Goal: Information Seeking & Learning: Learn about a topic

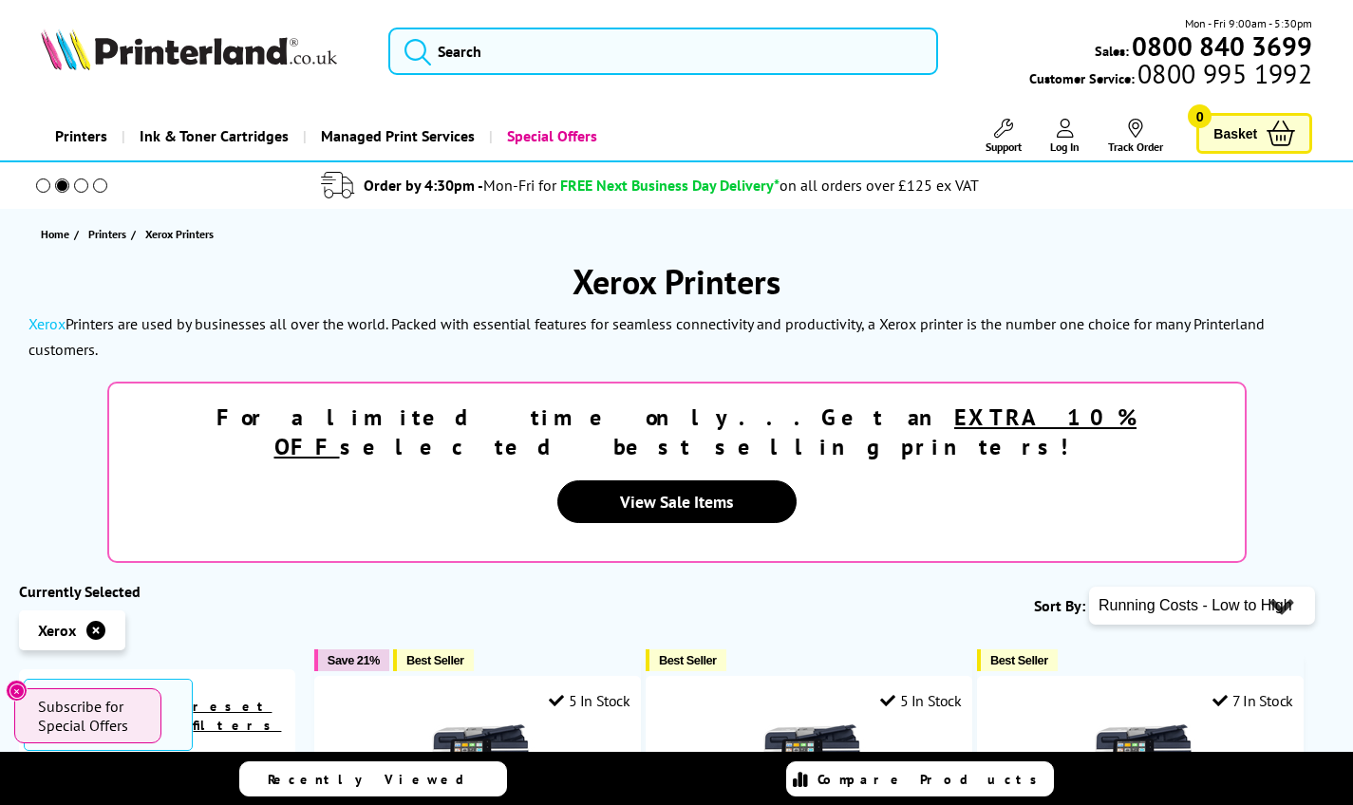
select select "Price Ascending"
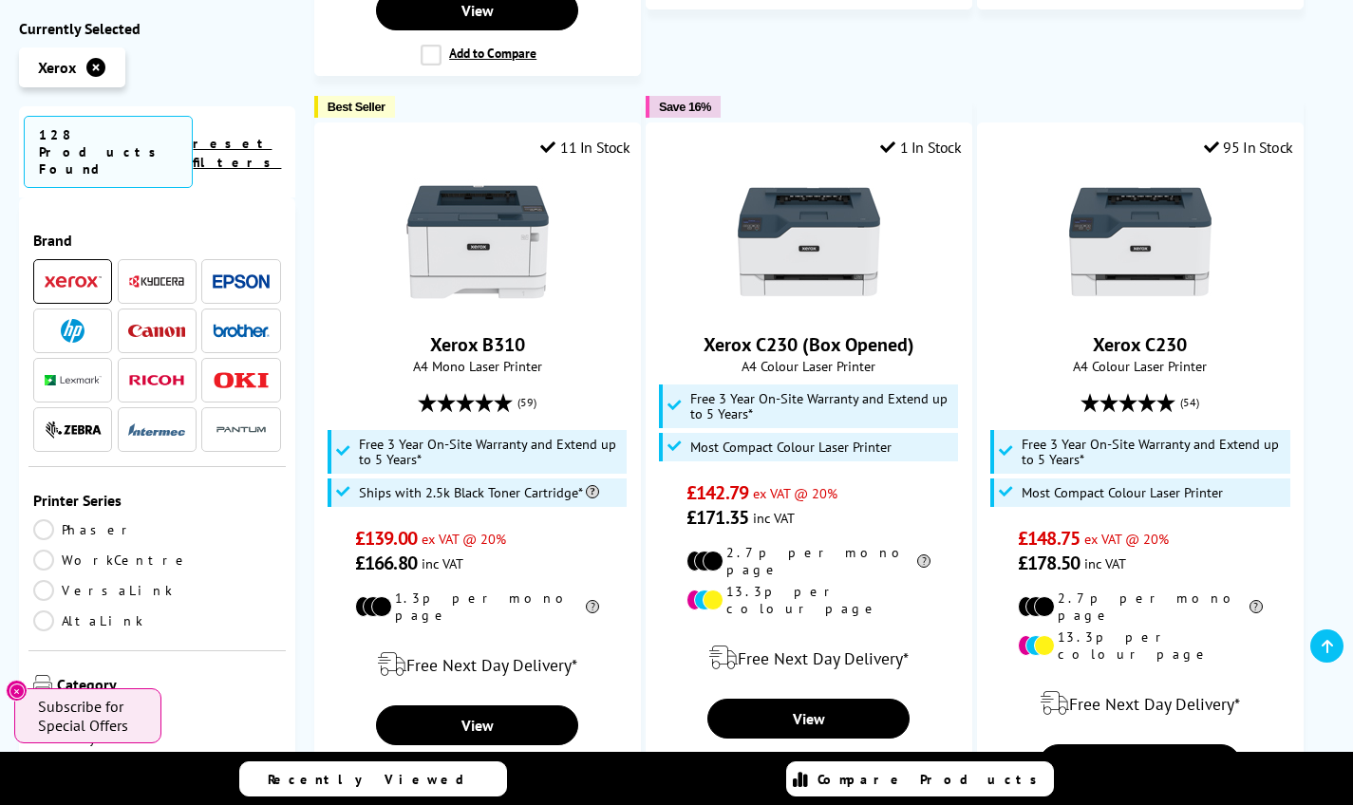
scroll to position [1293, 0]
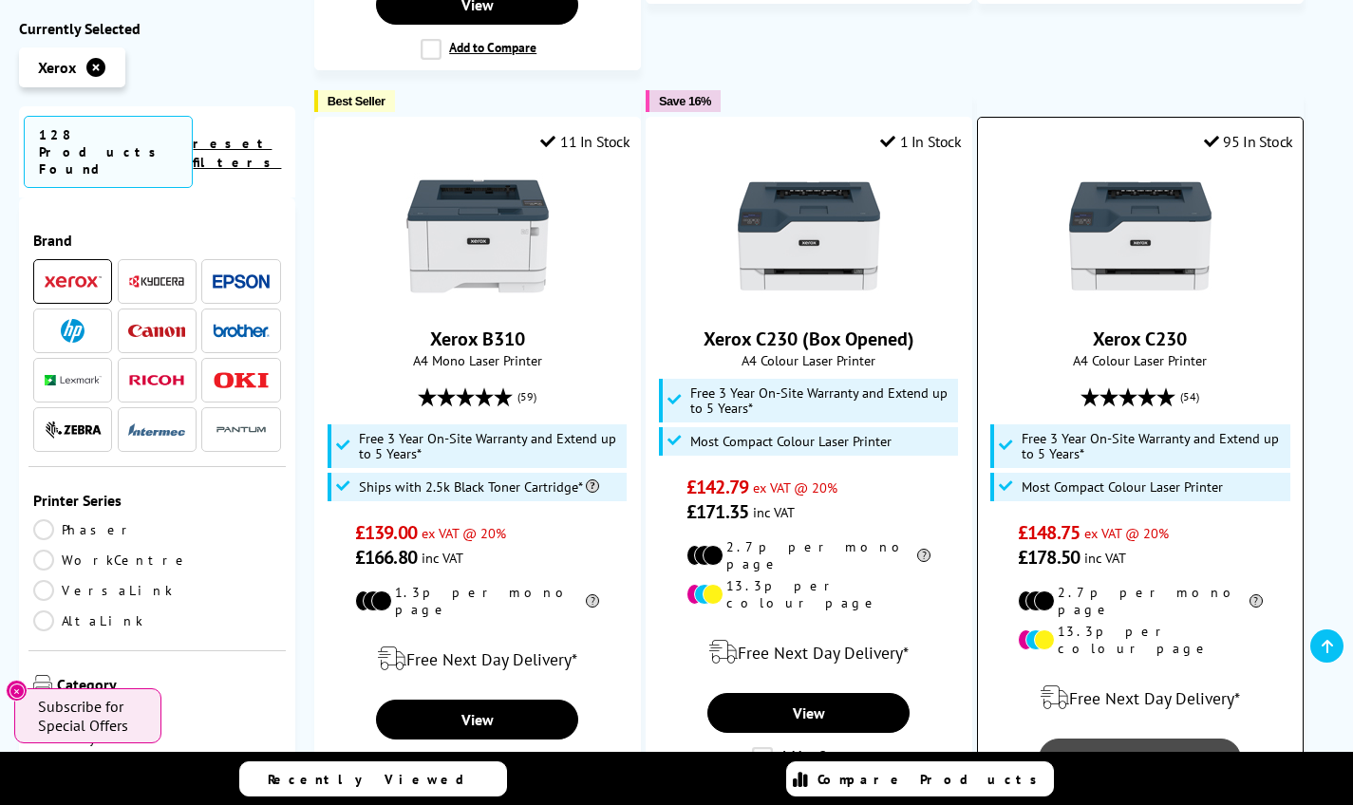
click at [1176, 739] on link "View" at bounding box center [1140, 759] width 202 height 40
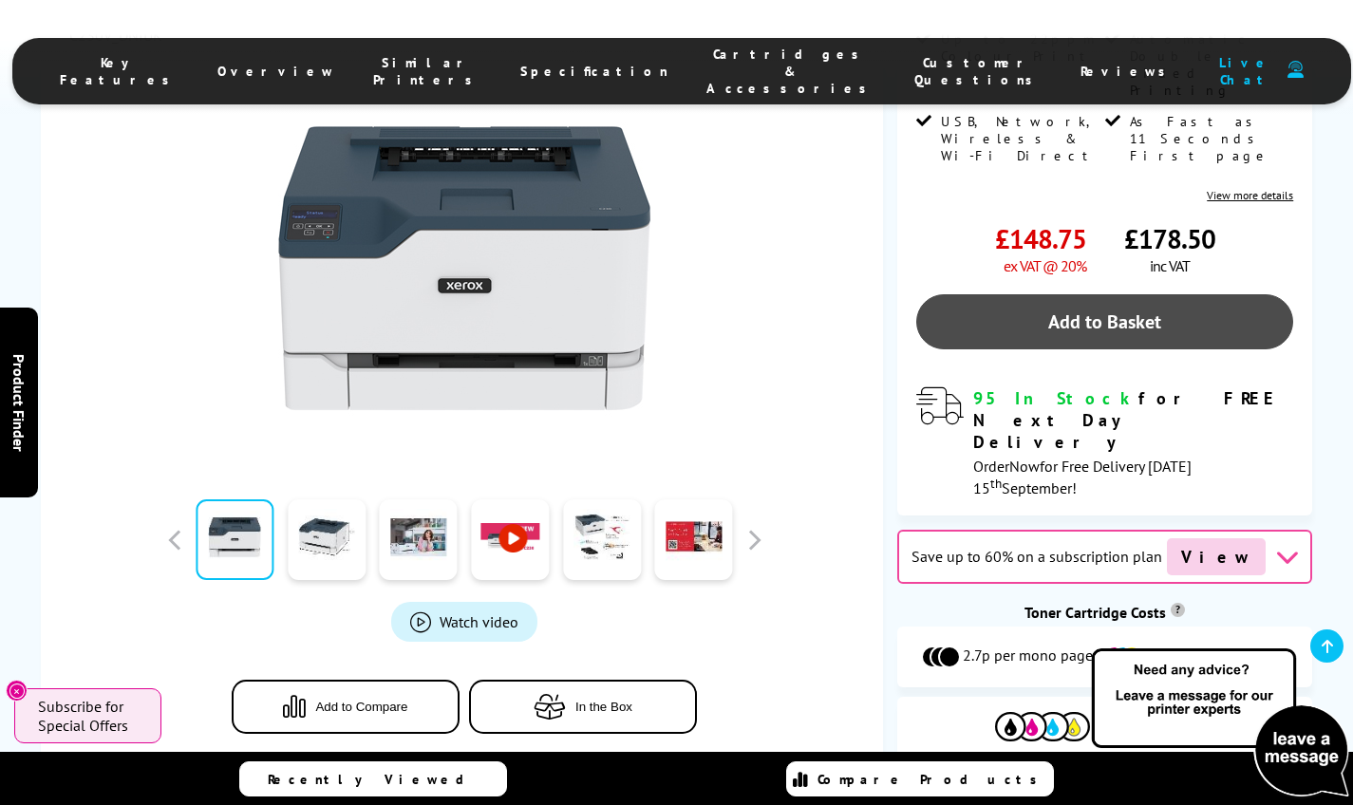
scroll to position [558, 0]
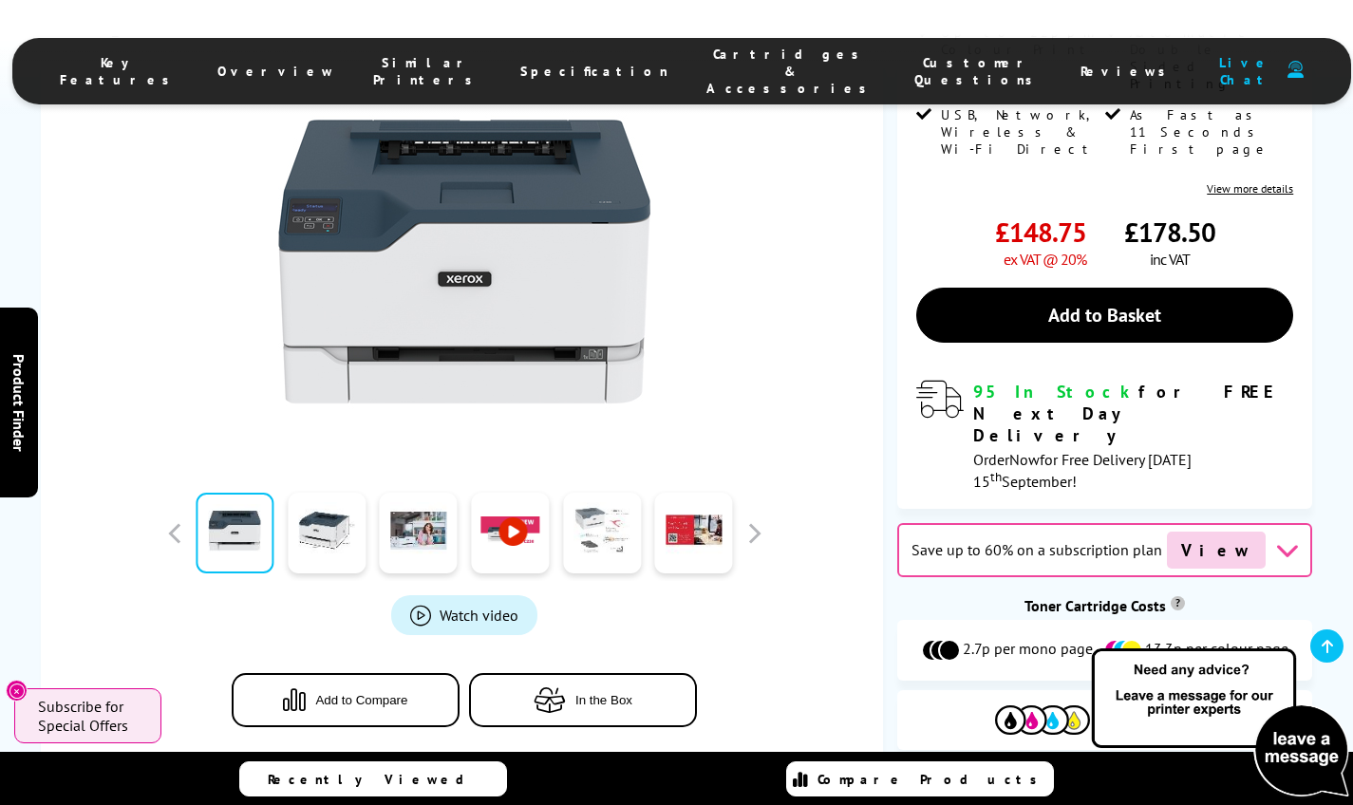
click at [605, 493] on link at bounding box center [602, 533] width 78 height 81
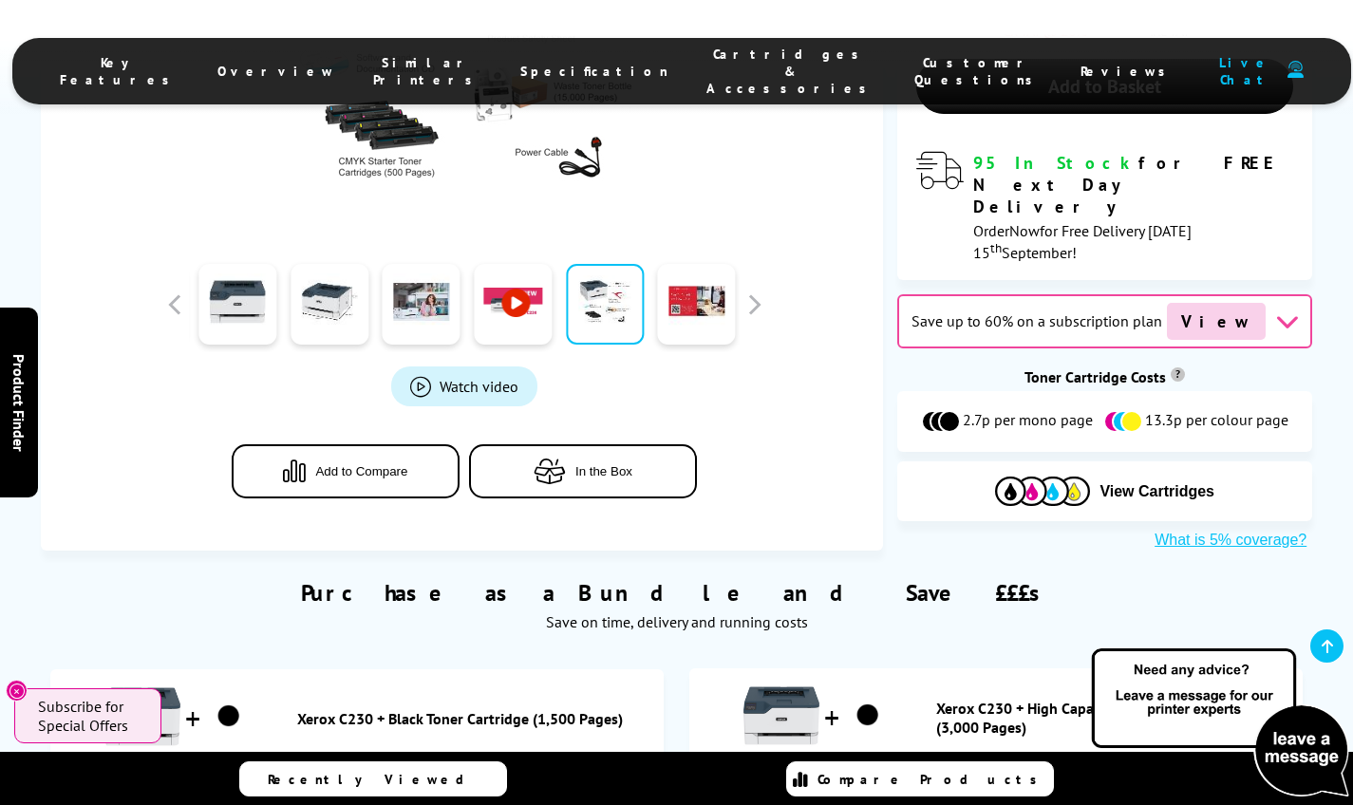
scroll to position [785, 0]
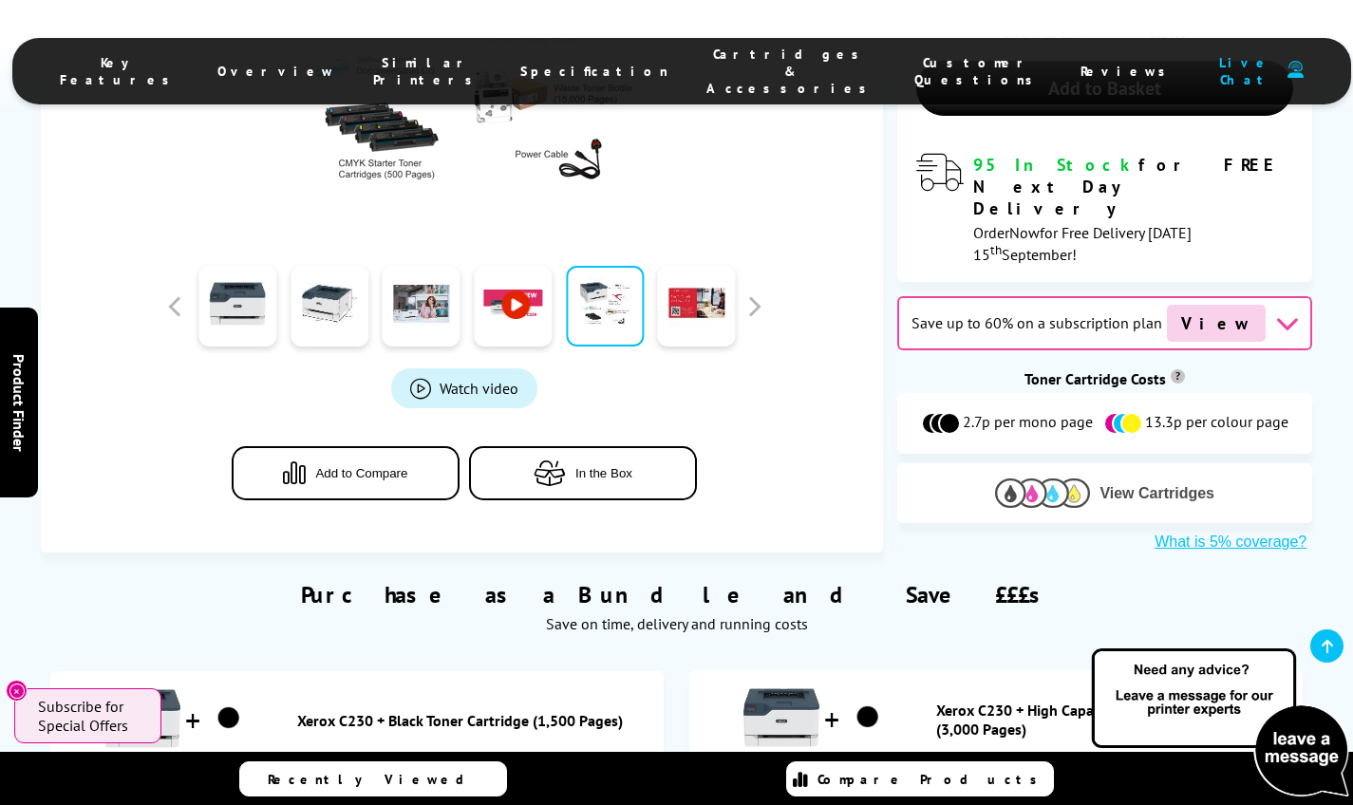
click at [1093, 478] on button "View Cartridges" at bounding box center [1105, 493] width 387 height 31
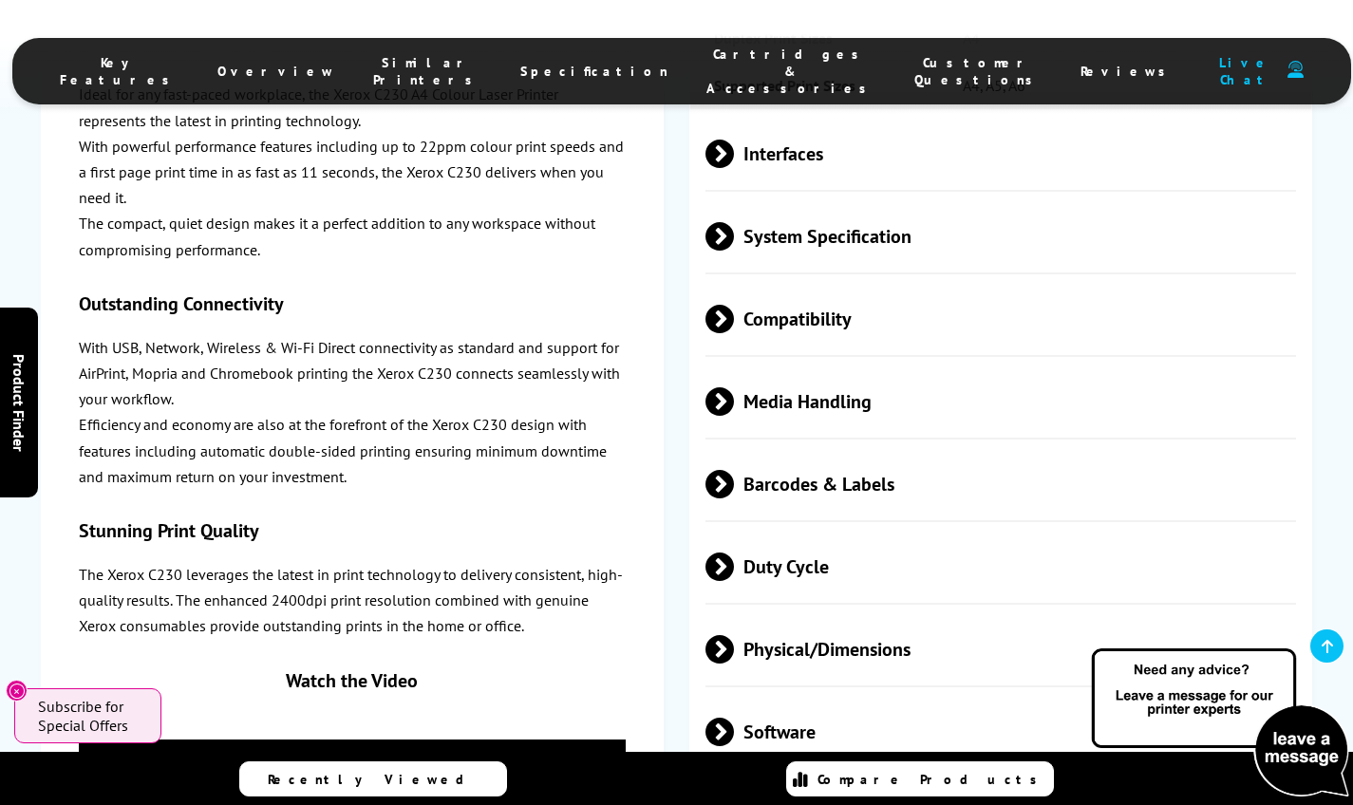
scroll to position [4454, 0]
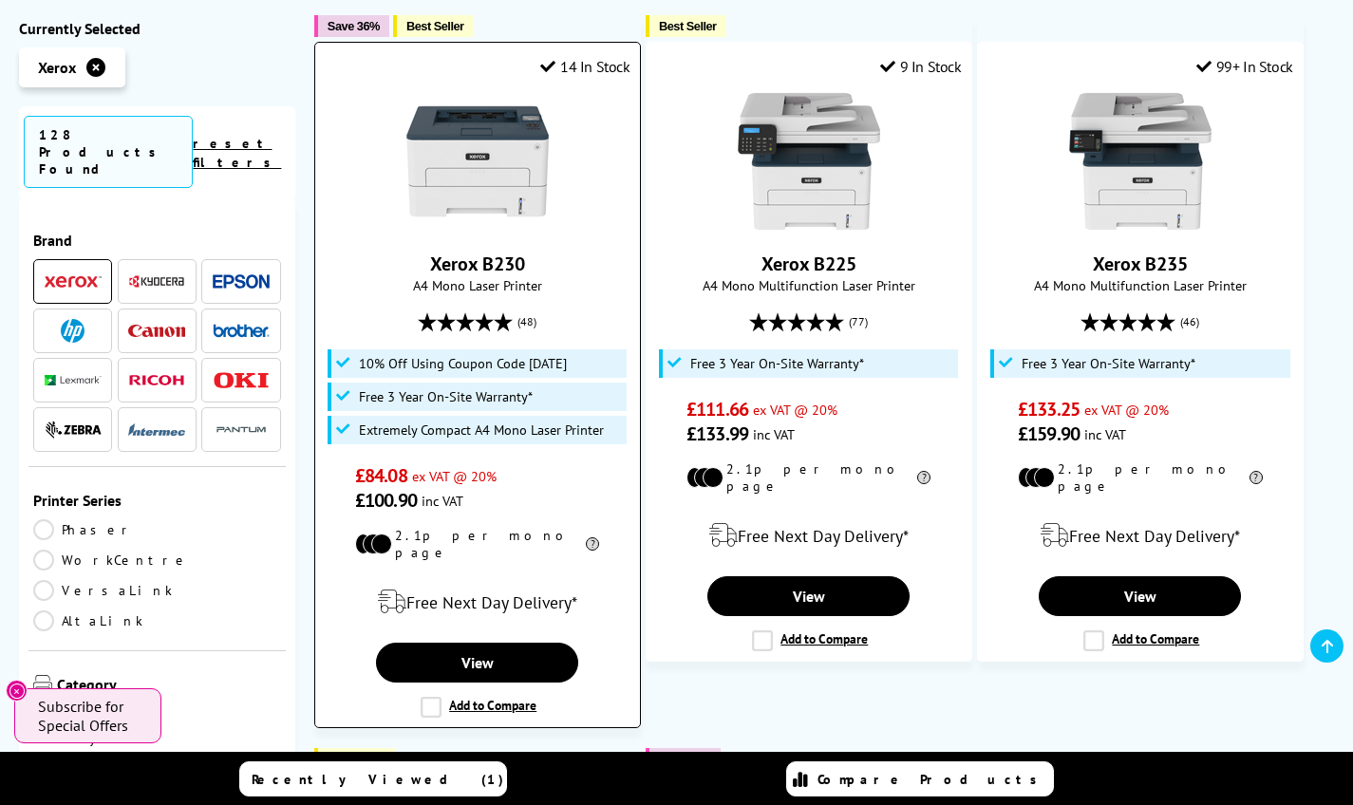
scroll to position [635, 0]
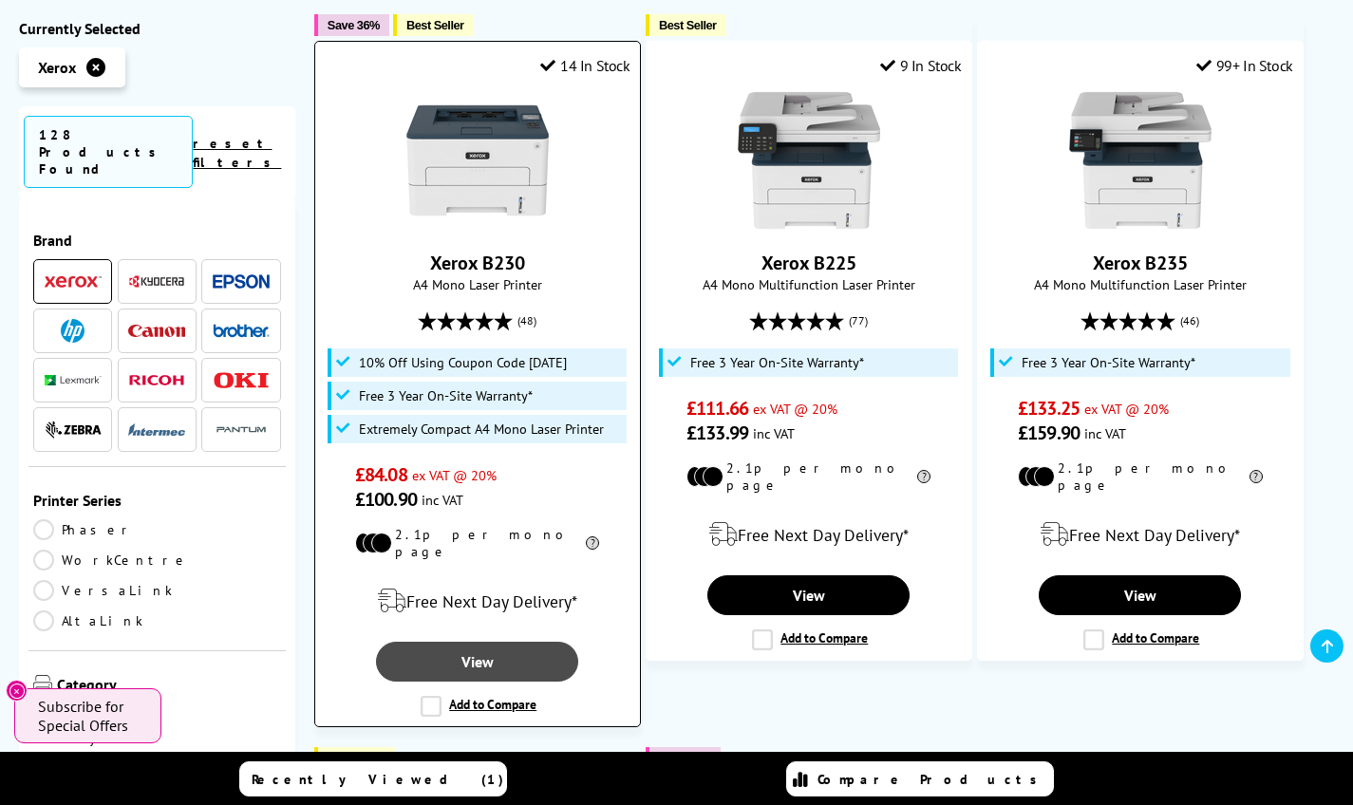
click at [537, 642] on link "View" at bounding box center [477, 662] width 202 height 40
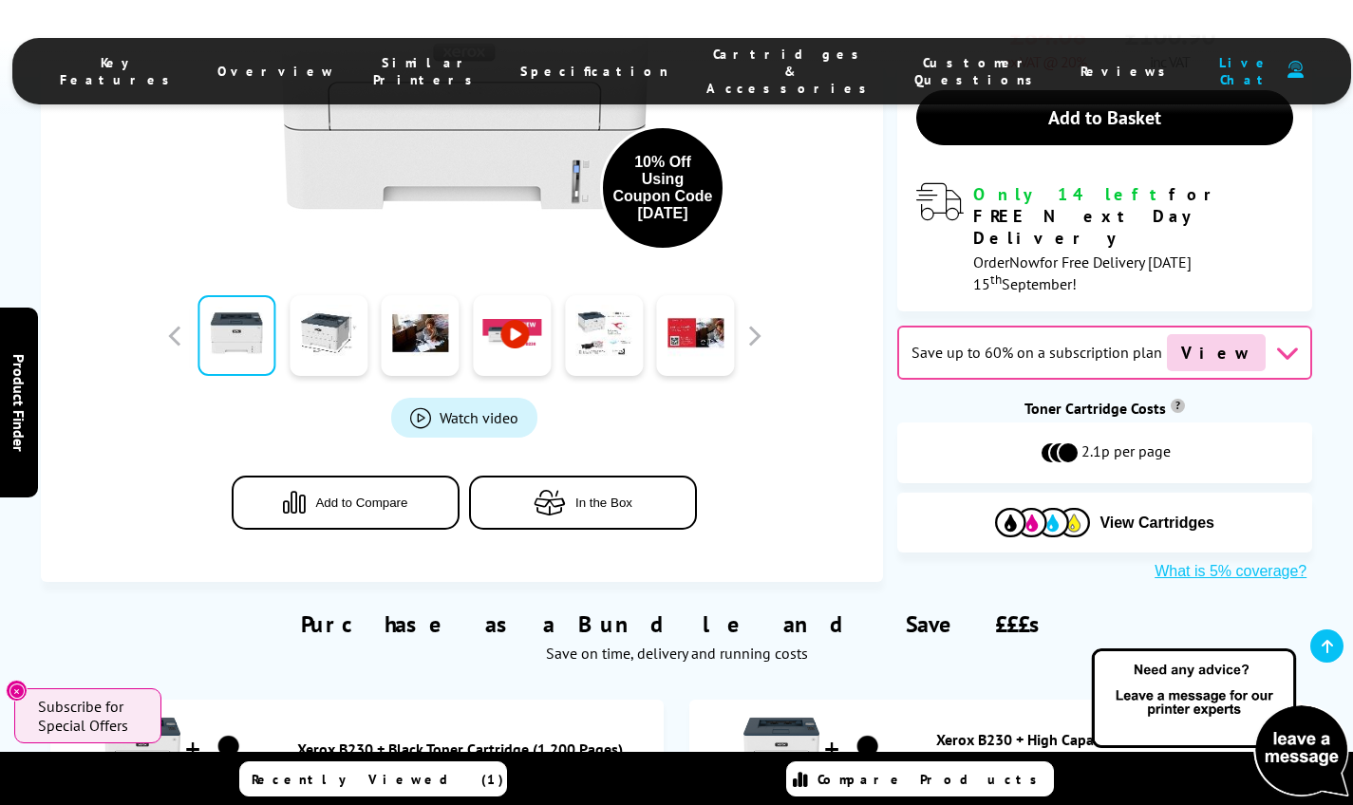
scroll to position [775, 0]
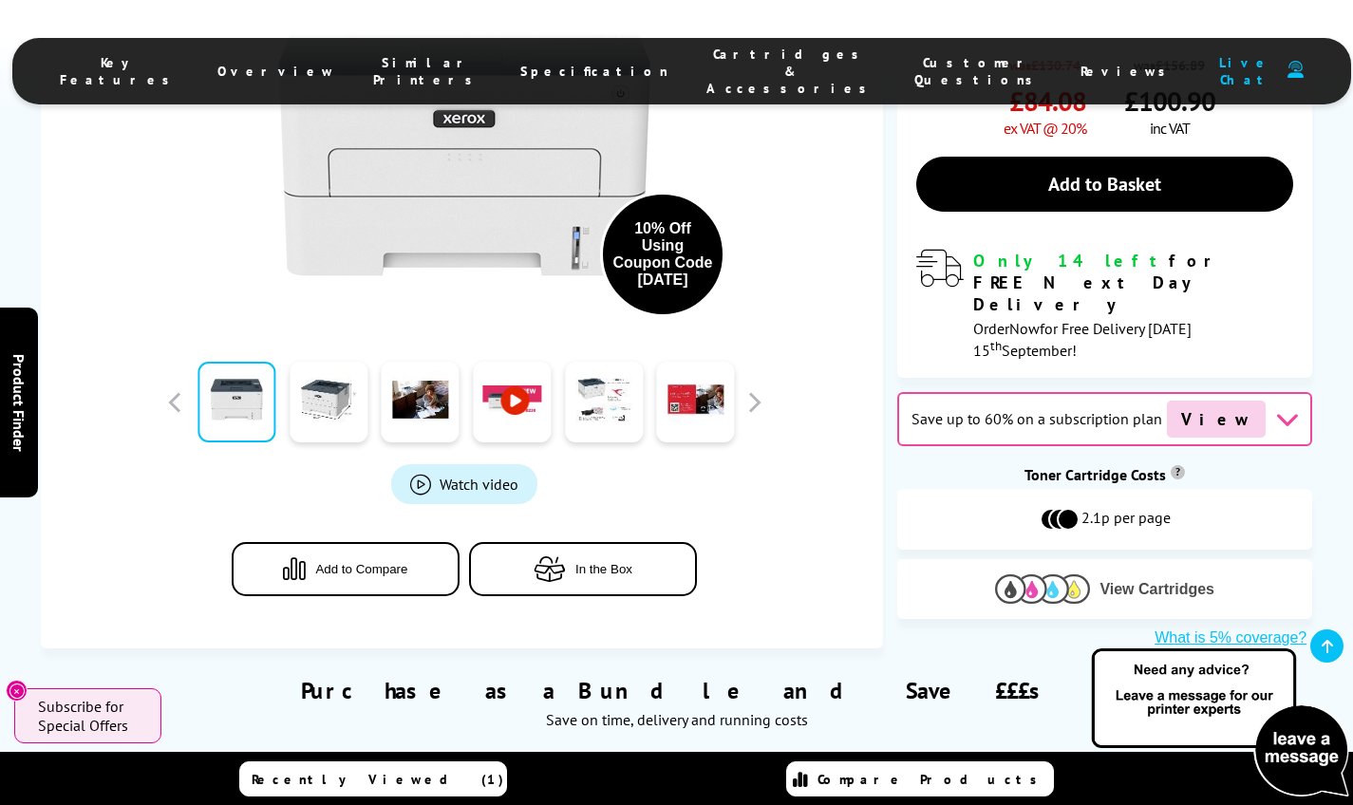
click at [1129, 581] on span "View Cartridges" at bounding box center [1157, 589] width 115 height 17
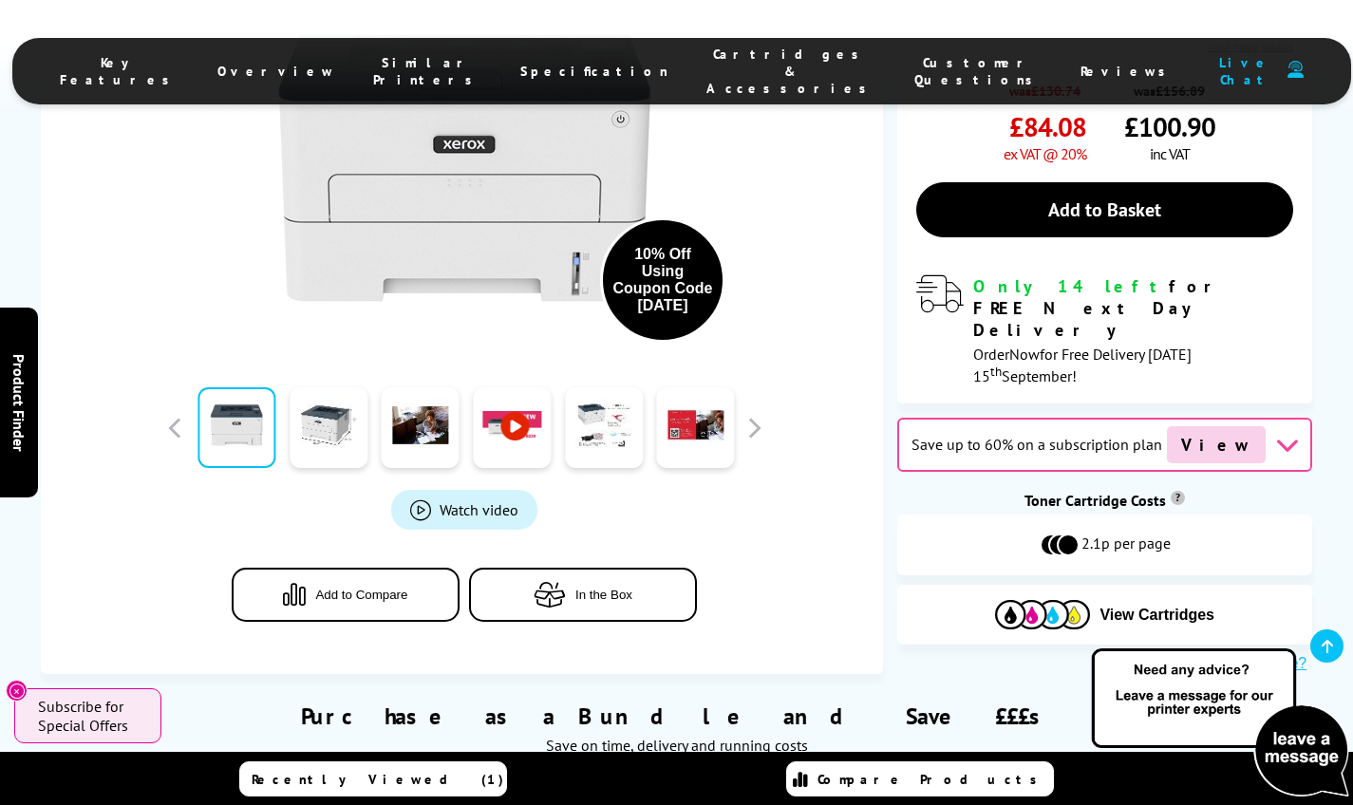
scroll to position [755, 0]
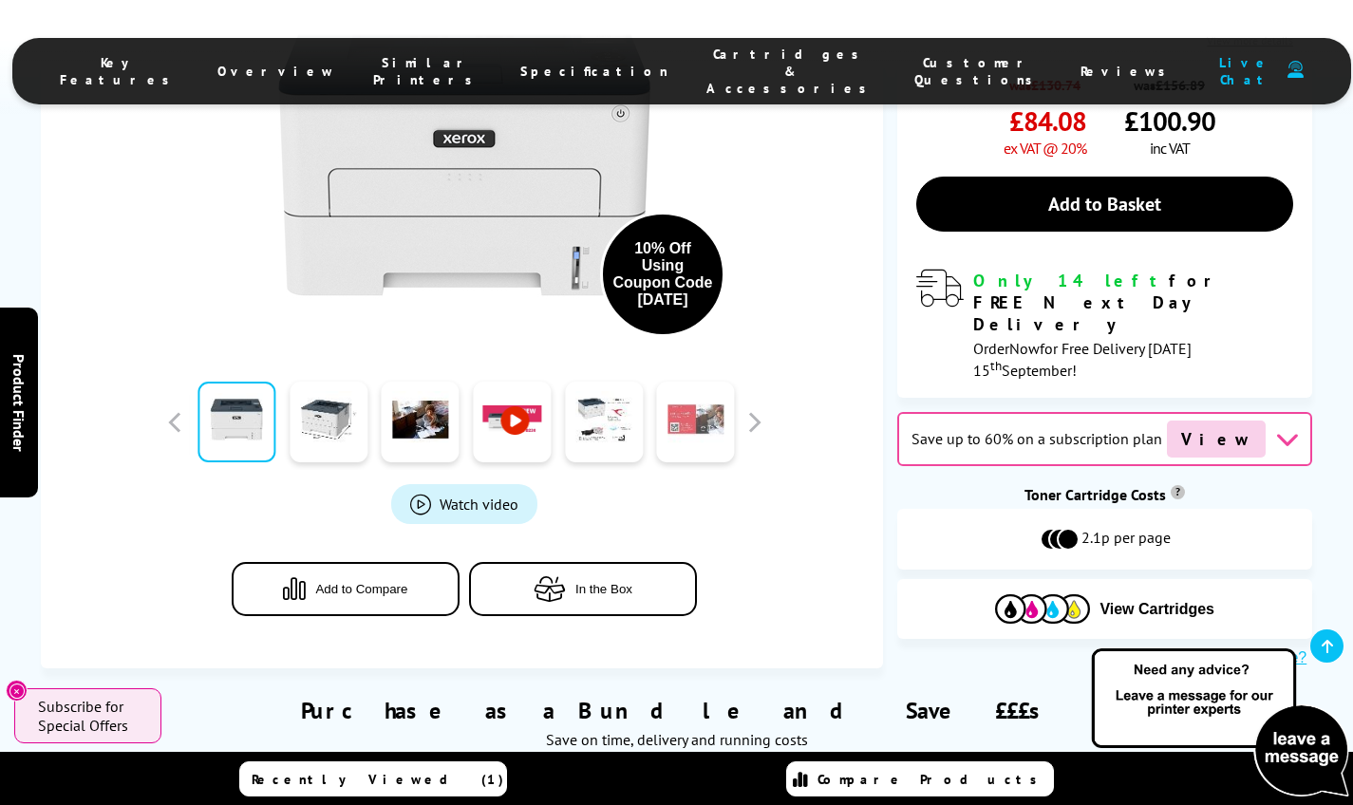
click at [696, 382] on link at bounding box center [696, 422] width 78 height 81
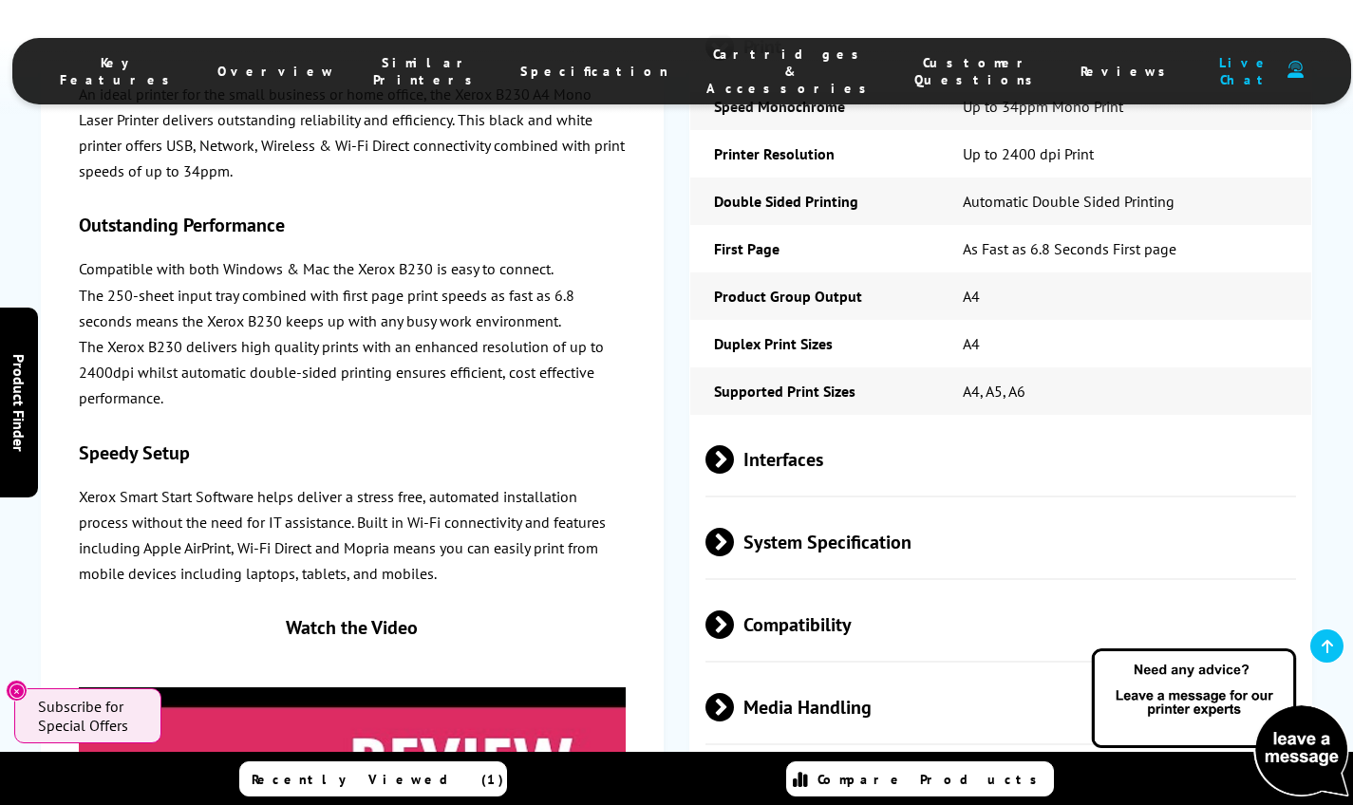
scroll to position [3943, 0]
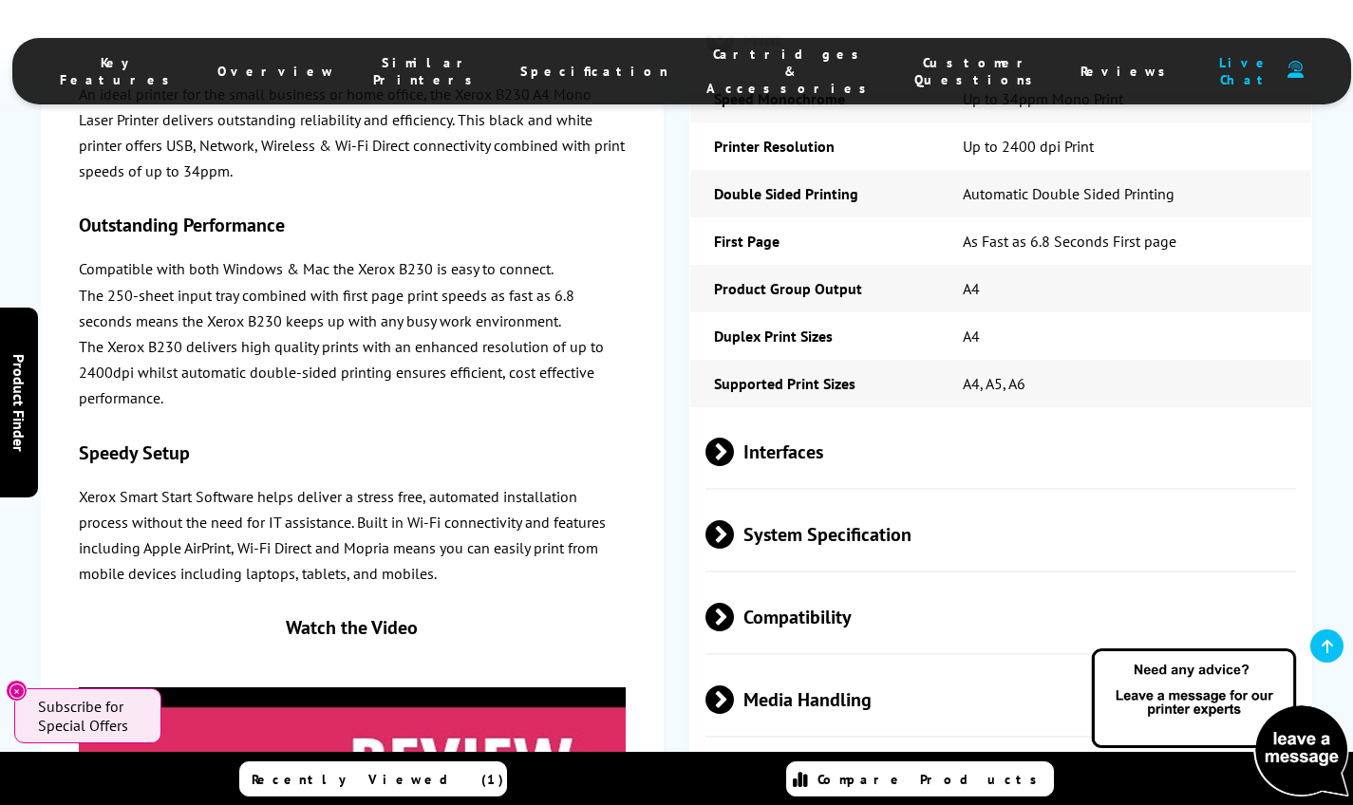
click at [734, 520] on span at bounding box center [734, 534] width 0 height 28
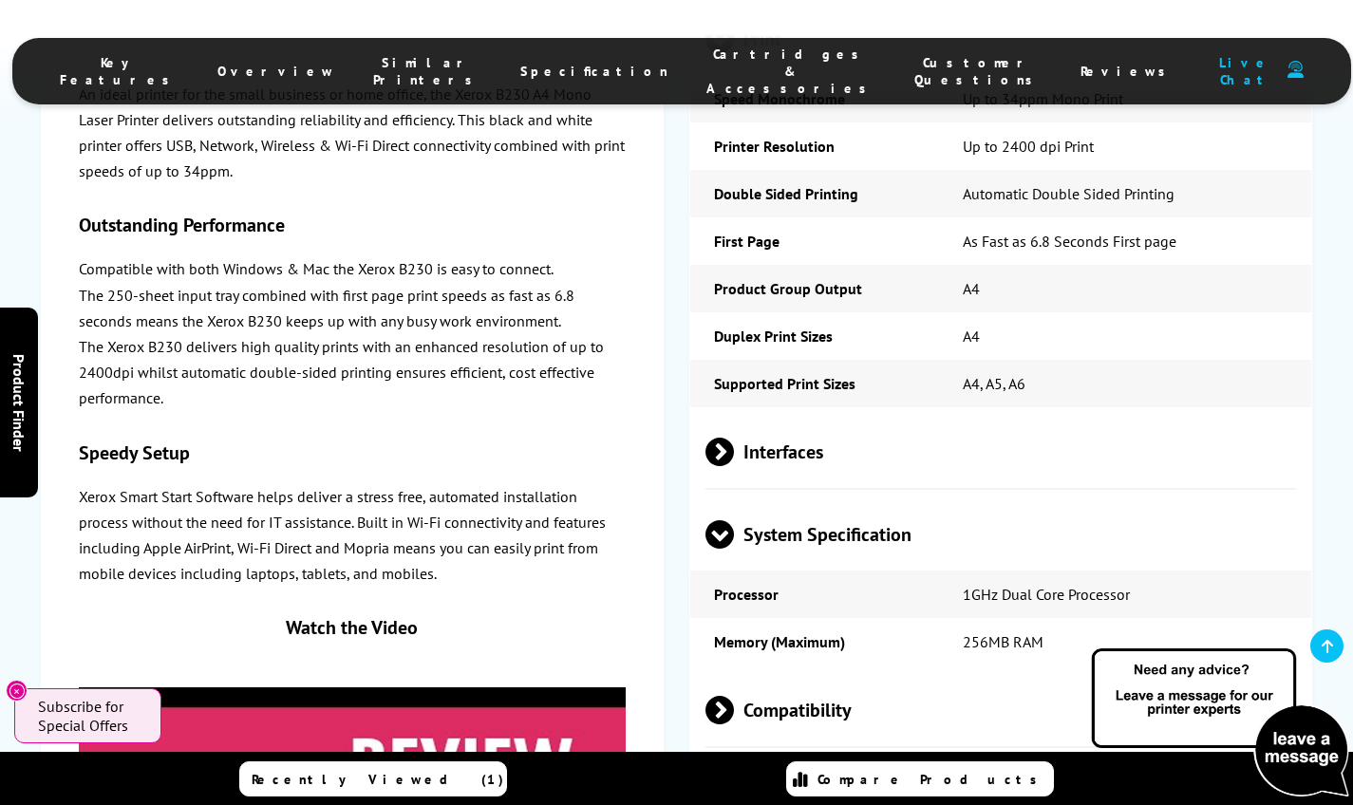
click at [728, 549] on span at bounding box center [720, 549] width 28 height 0
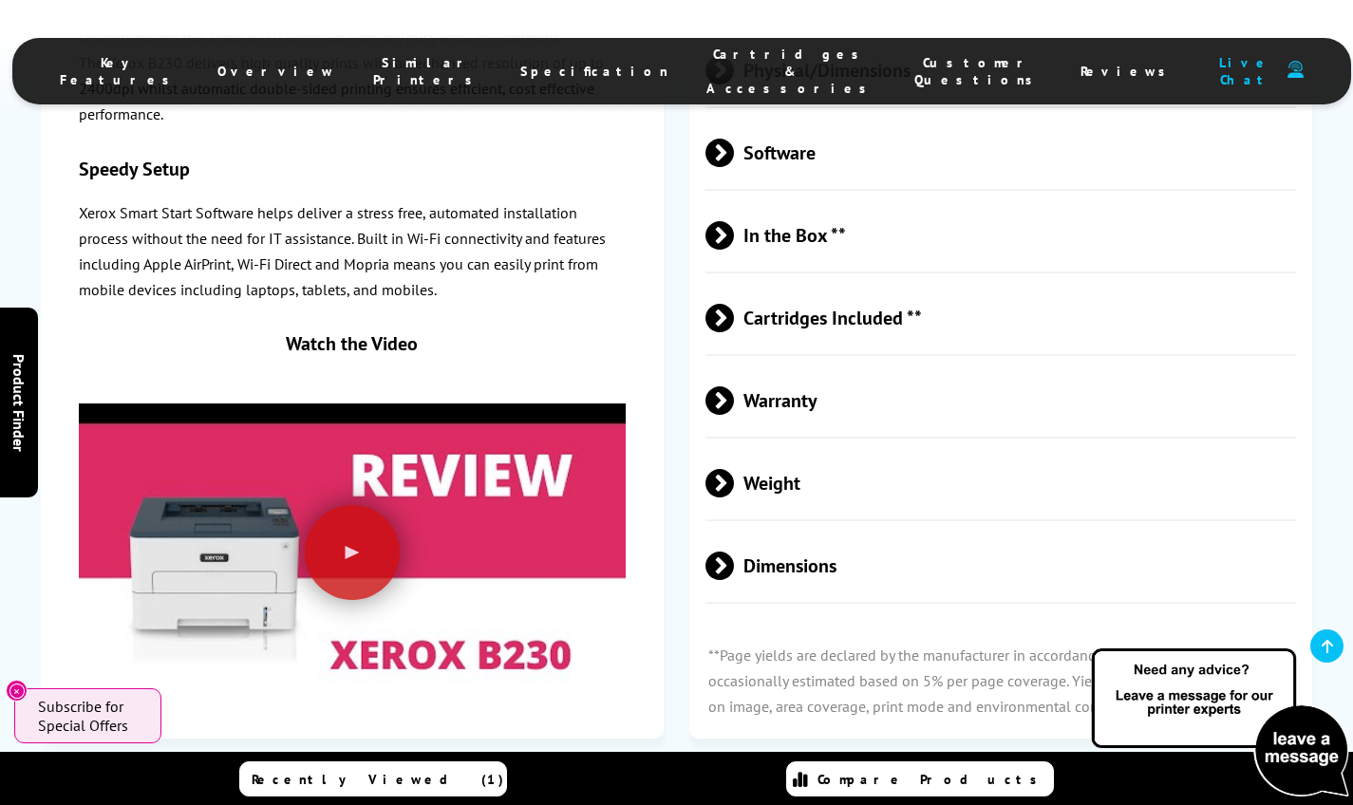
scroll to position [4827, 0]
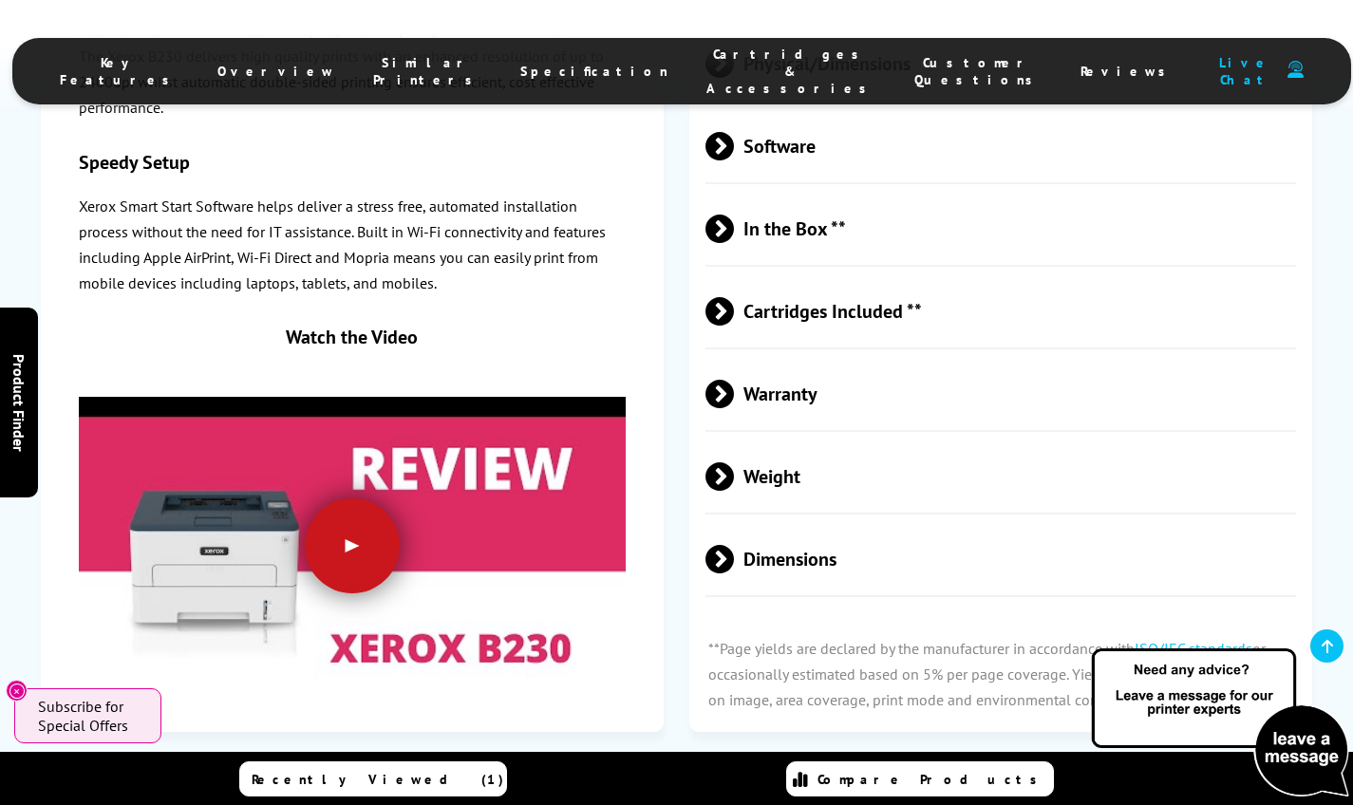
click at [392, 499] on div at bounding box center [352, 546] width 95 height 95
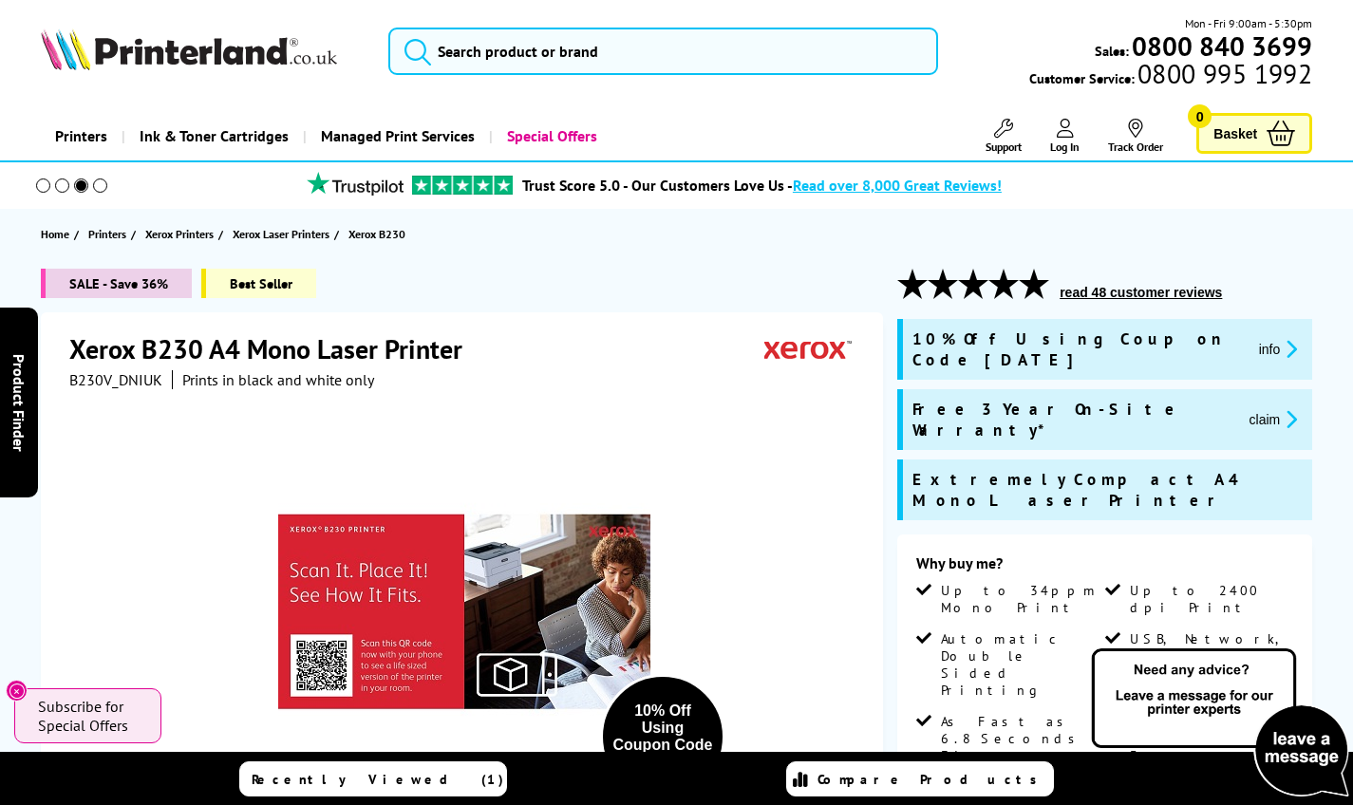
scroll to position [0, 0]
drag, startPoint x: 789, startPoint y: 217, endPoint x: 796, endPoint y: 225, distance: 10.8
click at [796, 225] on section "Home Printers Xerox Printers Xerox Laser Printers Xerox B230" at bounding box center [676, 234] width 1353 height 50
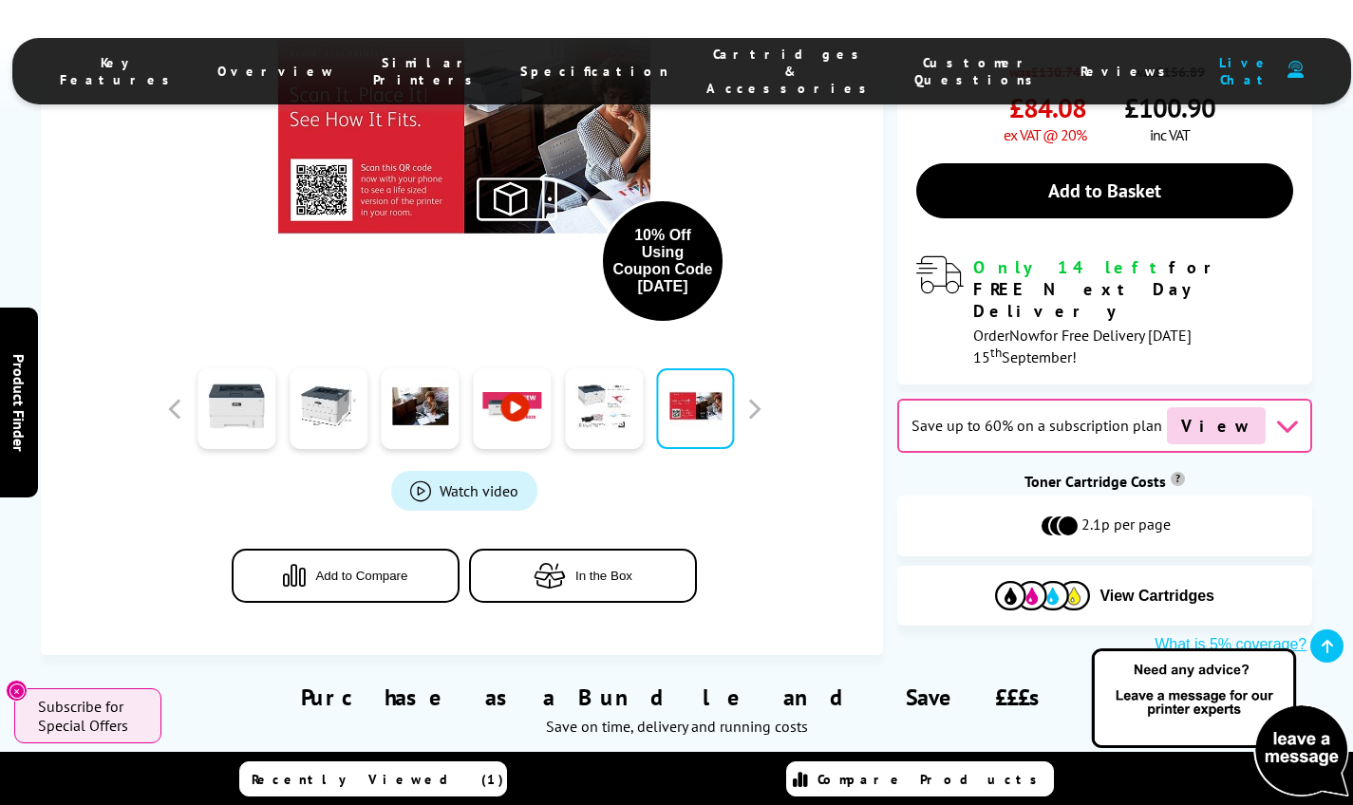
scroll to position [767, 0]
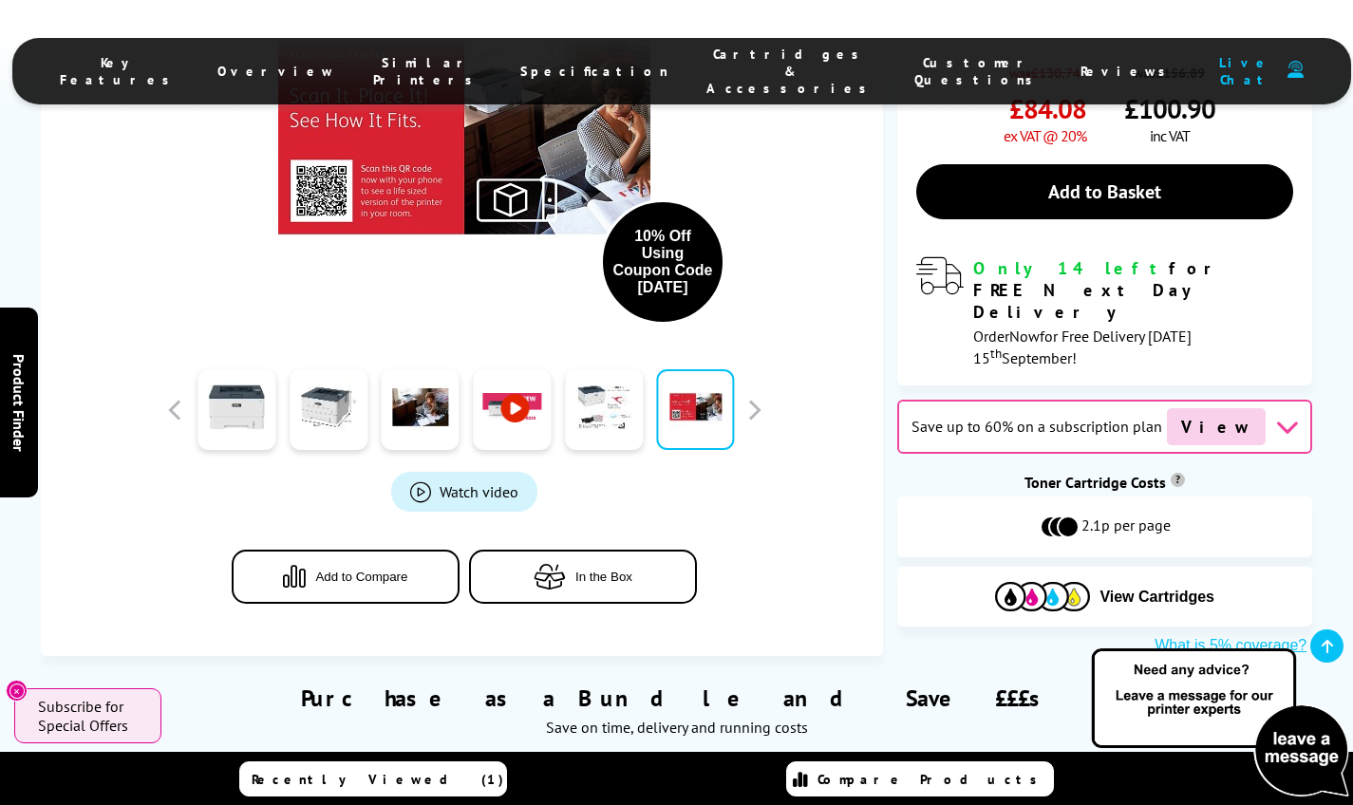
click at [654, 549] on button "In the Box" at bounding box center [583, 576] width 228 height 54
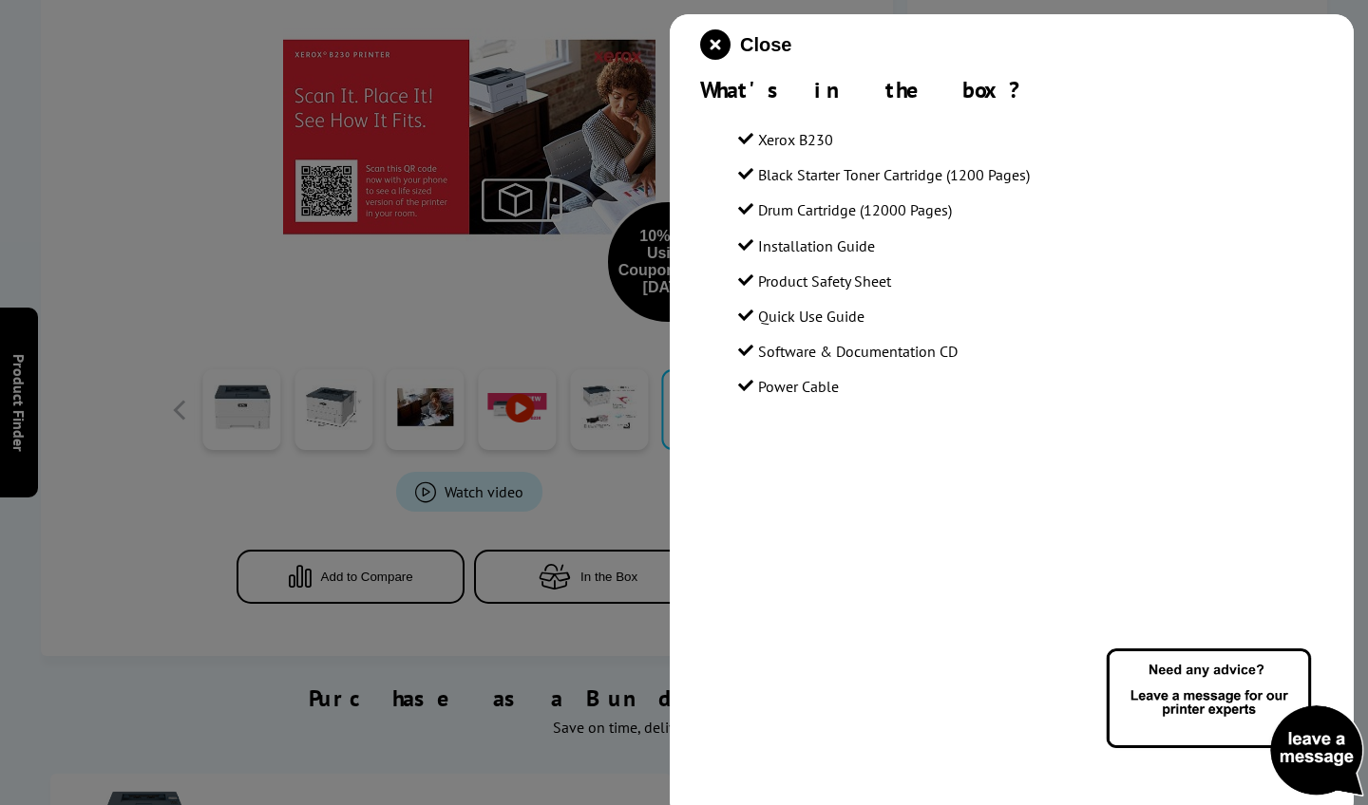
click at [172, 327] on div at bounding box center [684, 402] width 1368 height 805
click at [715, 47] on icon "close modal" at bounding box center [715, 44] width 30 height 30
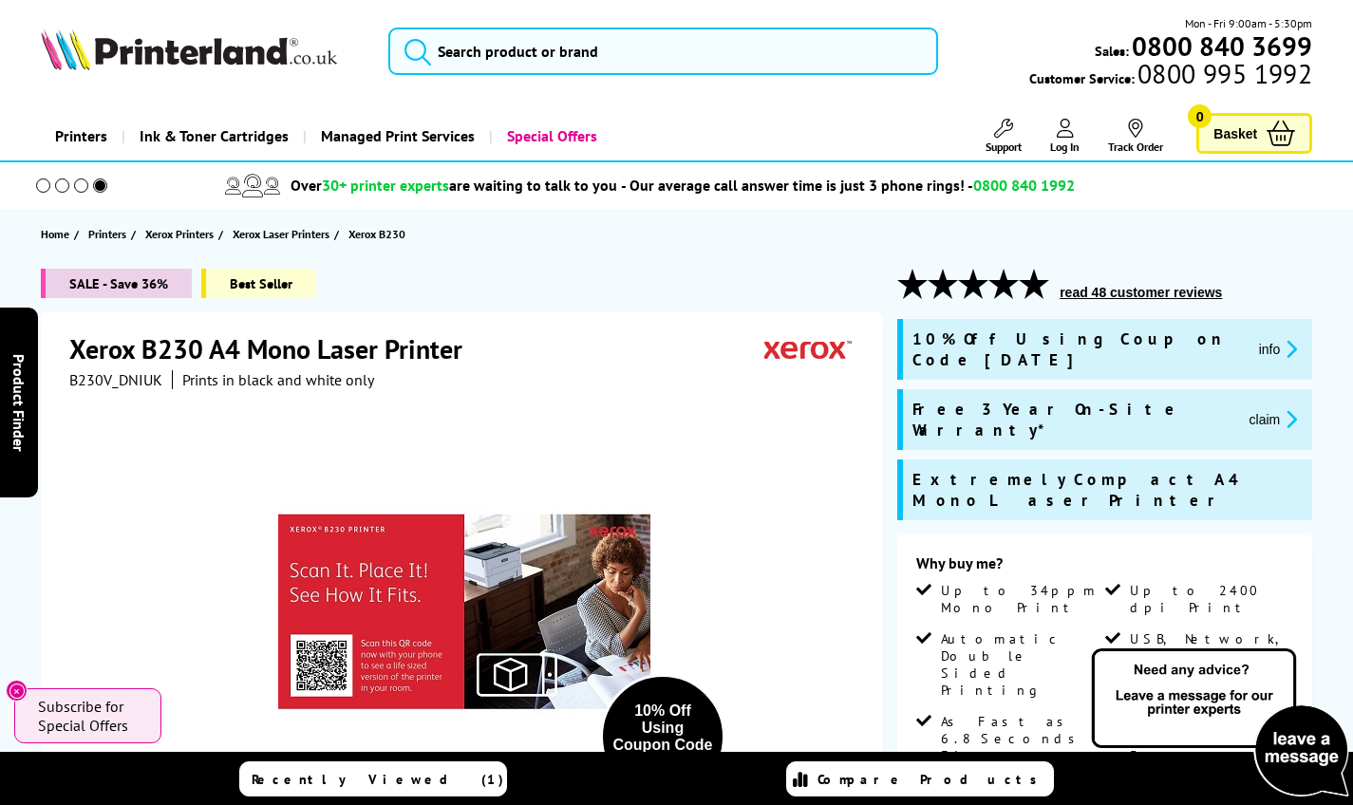
scroll to position [0, 0]
click at [1122, 296] on button "read 48 customer reviews" at bounding box center [1141, 292] width 174 height 17
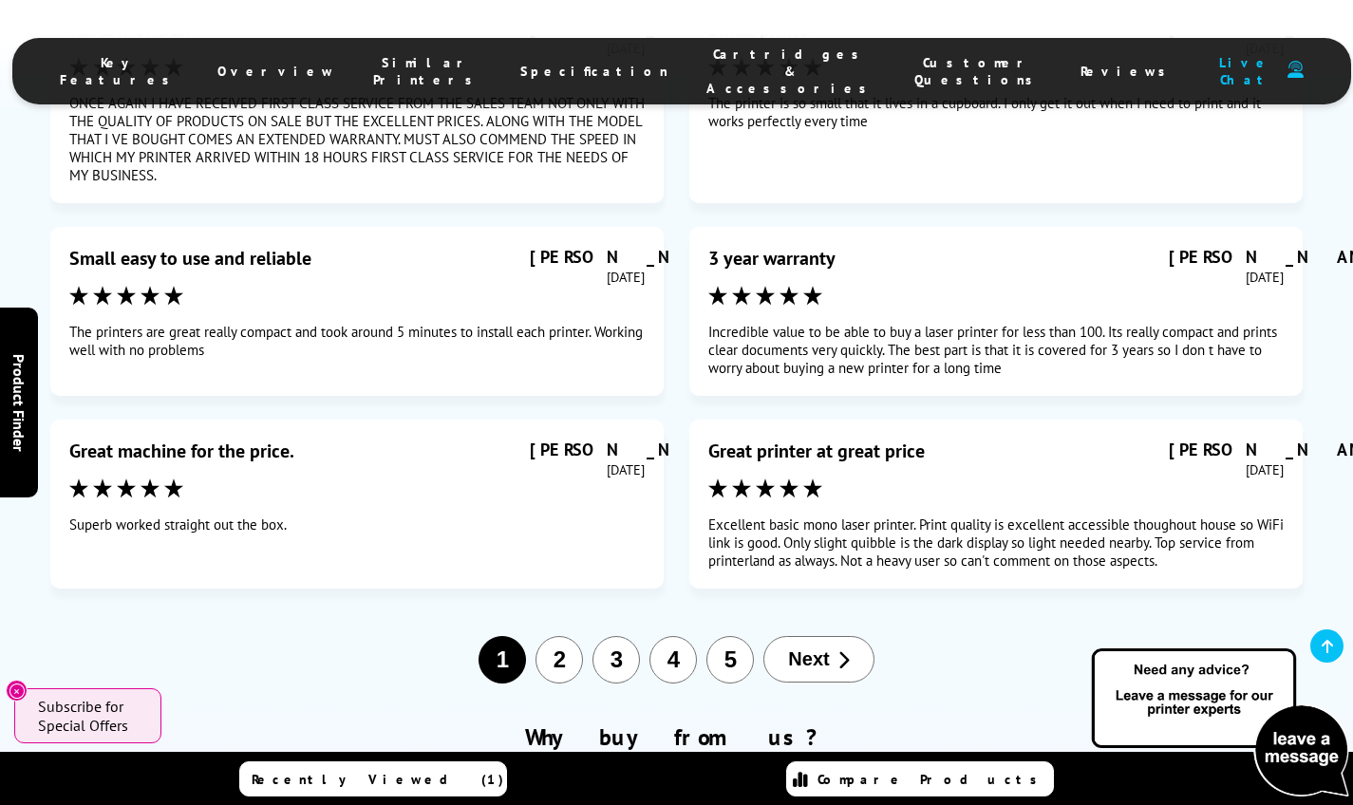
scroll to position [10210, 0]
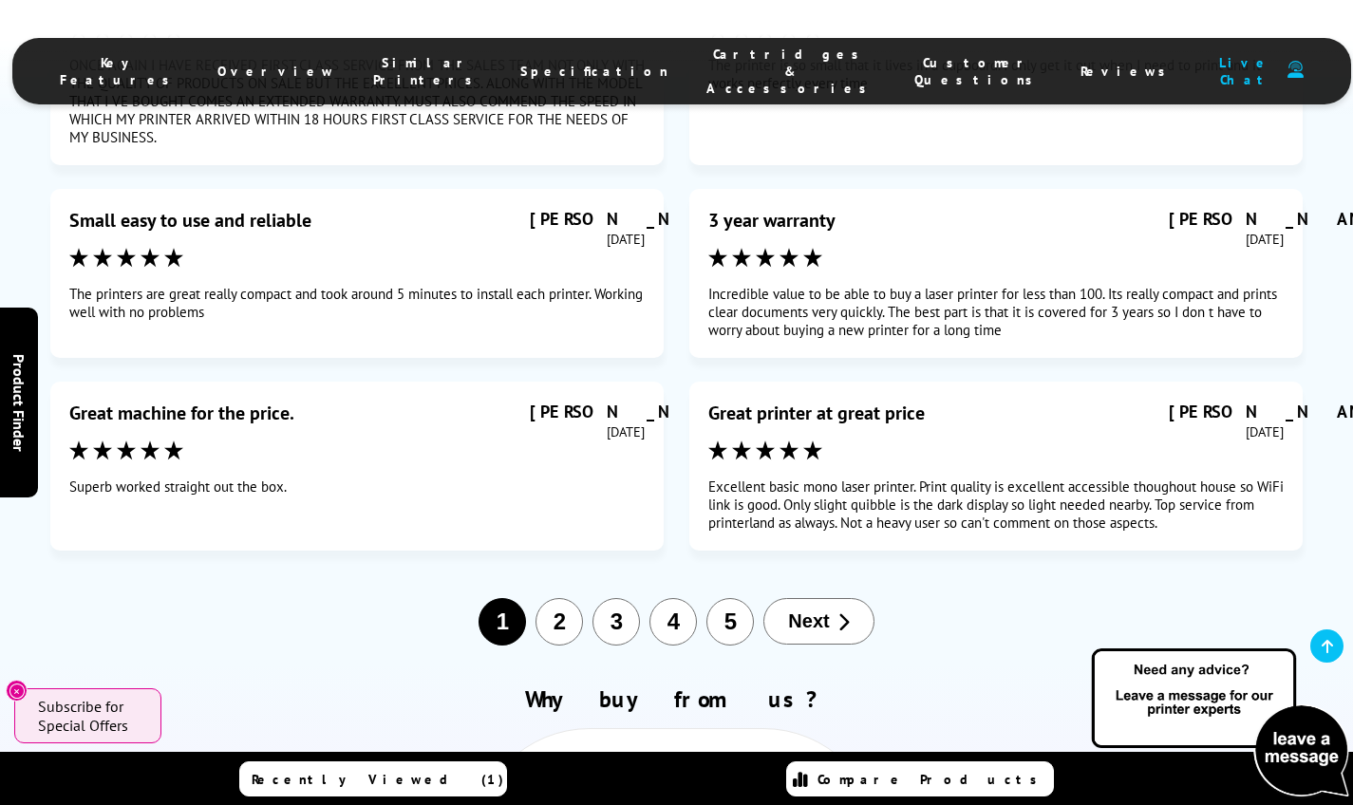
click at [774, 598] on button "Next" at bounding box center [819, 621] width 110 height 47
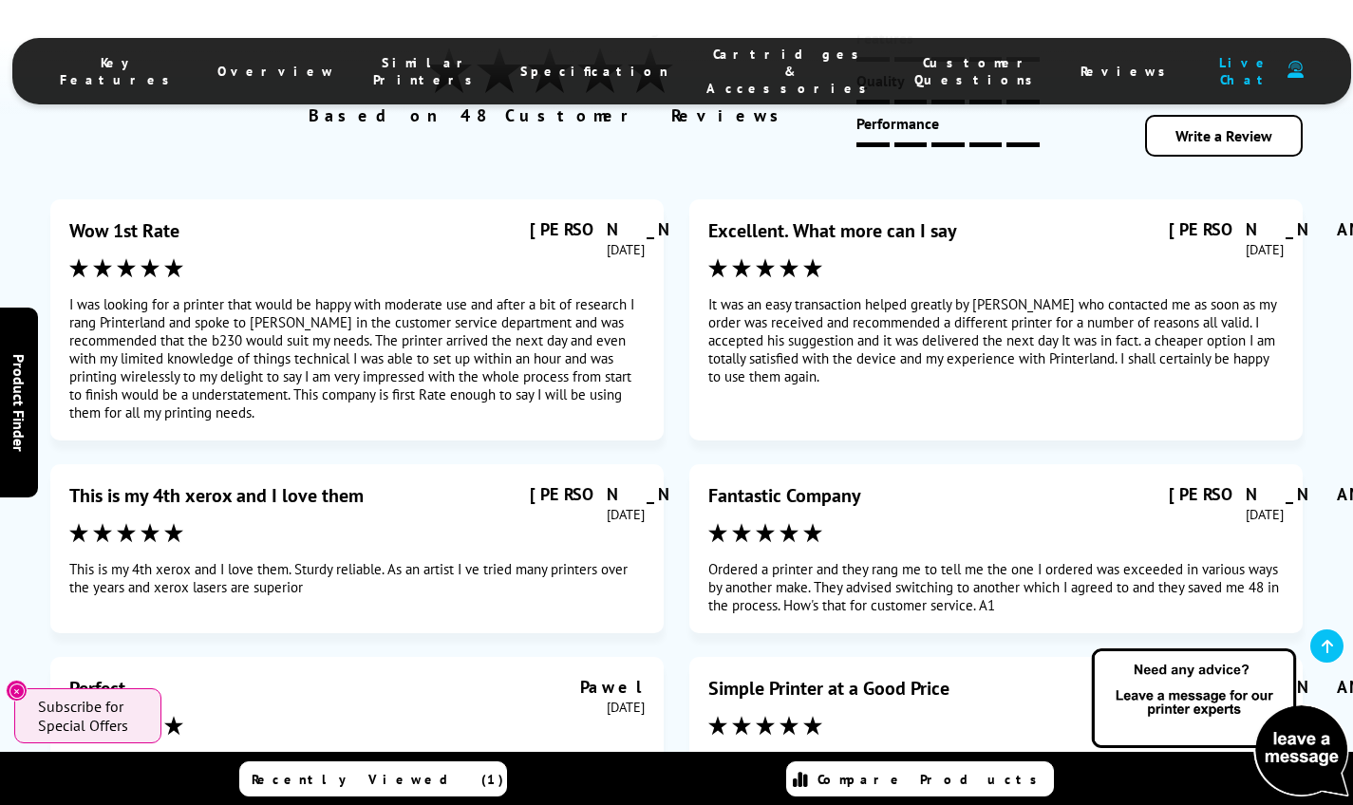
scroll to position [9973, 0]
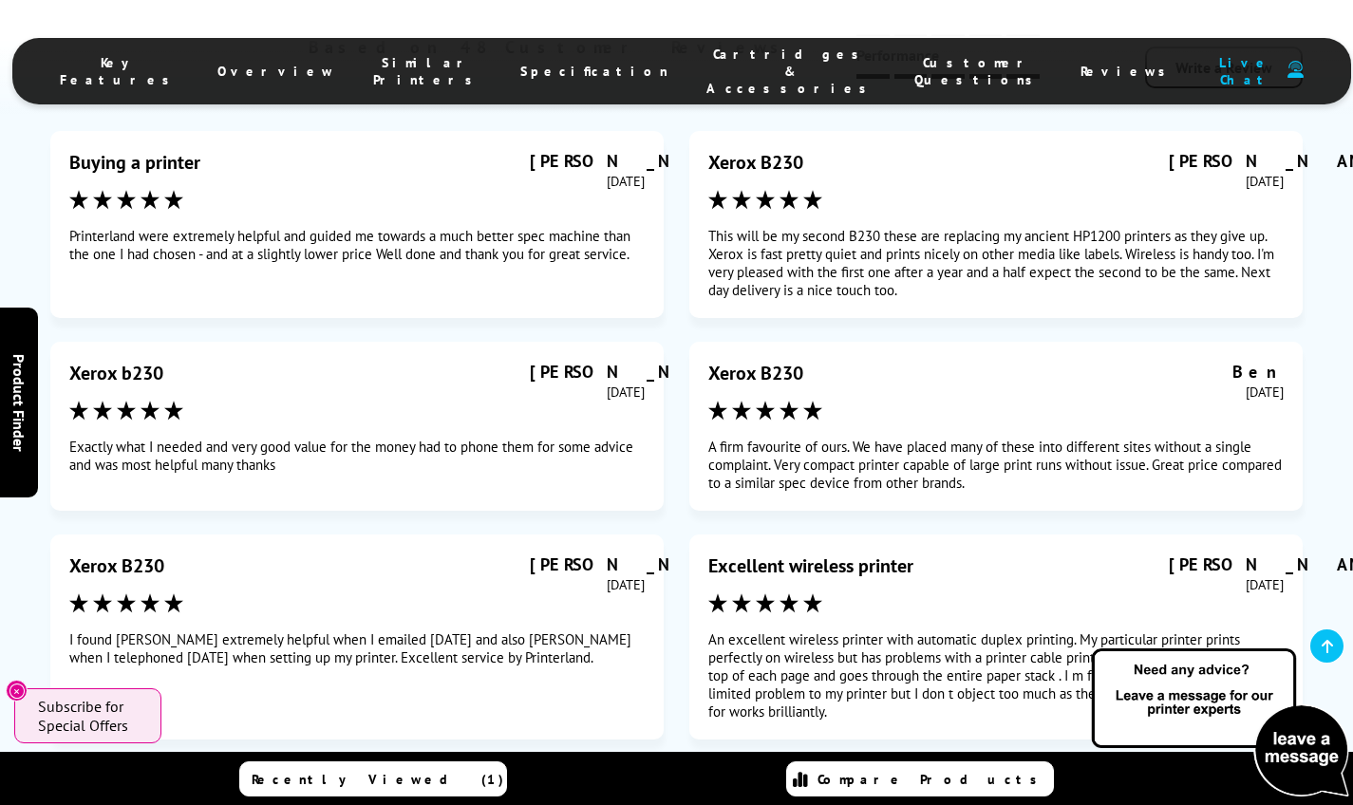
scroll to position [10095, 0]
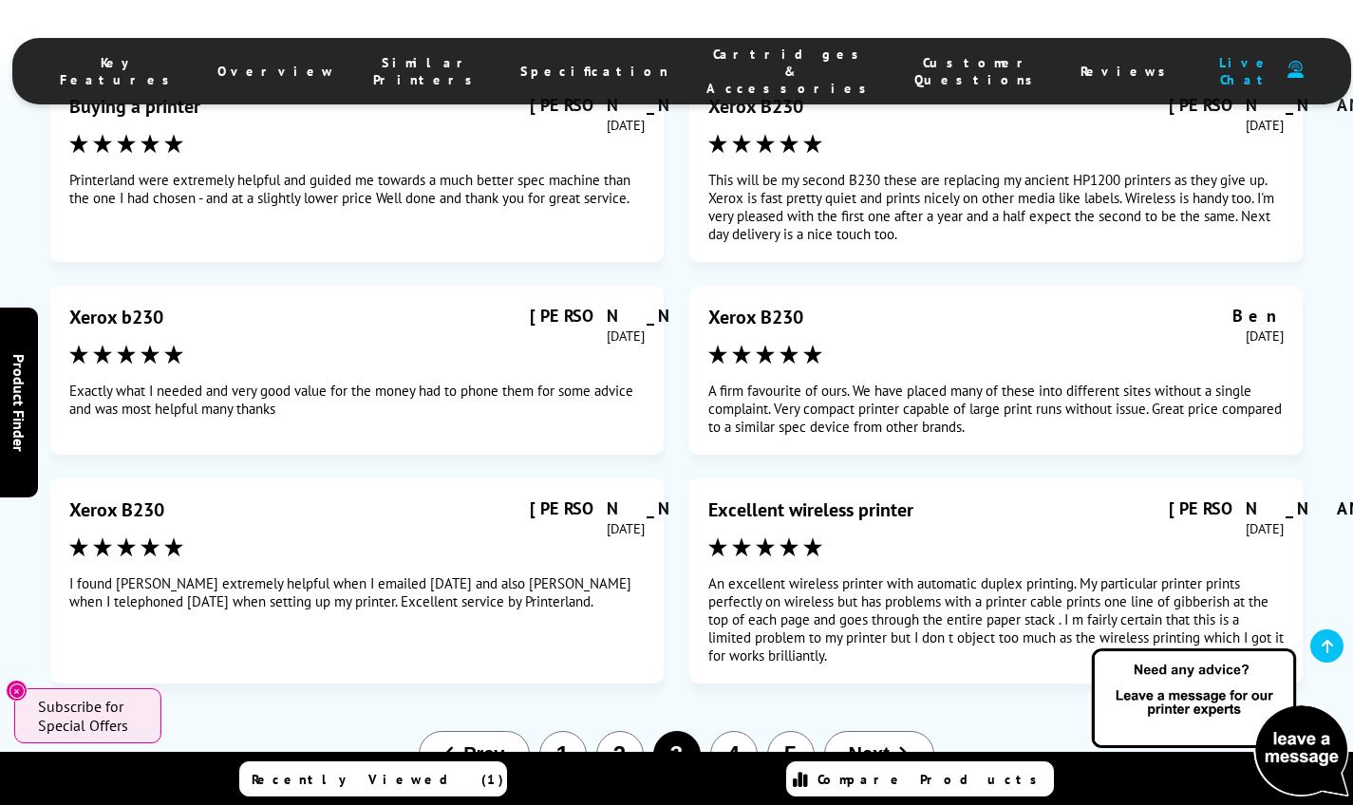
click at [785, 731] on button "5" at bounding box center [790, 754] width 47 height 47
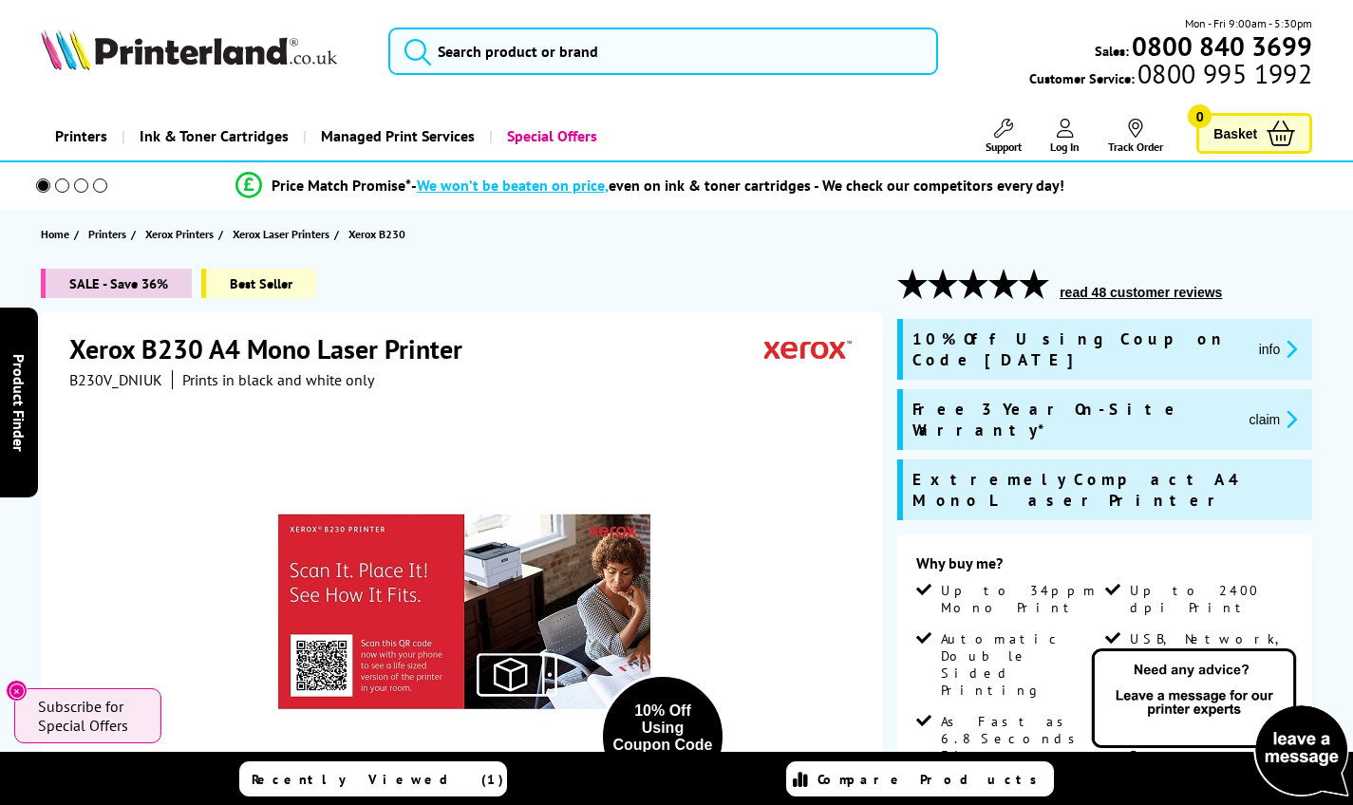
scroll to position [0, 0]
